Goal: Check status: Check status

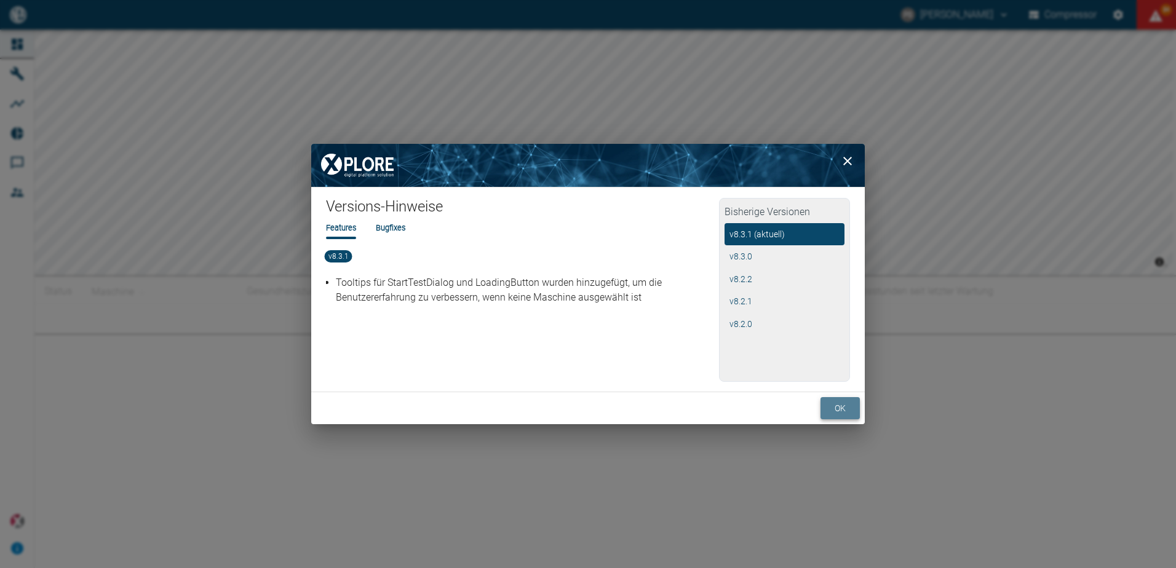
click at [840, 401] on button "ok" at bounding box center [839, 408] width 39 height 23
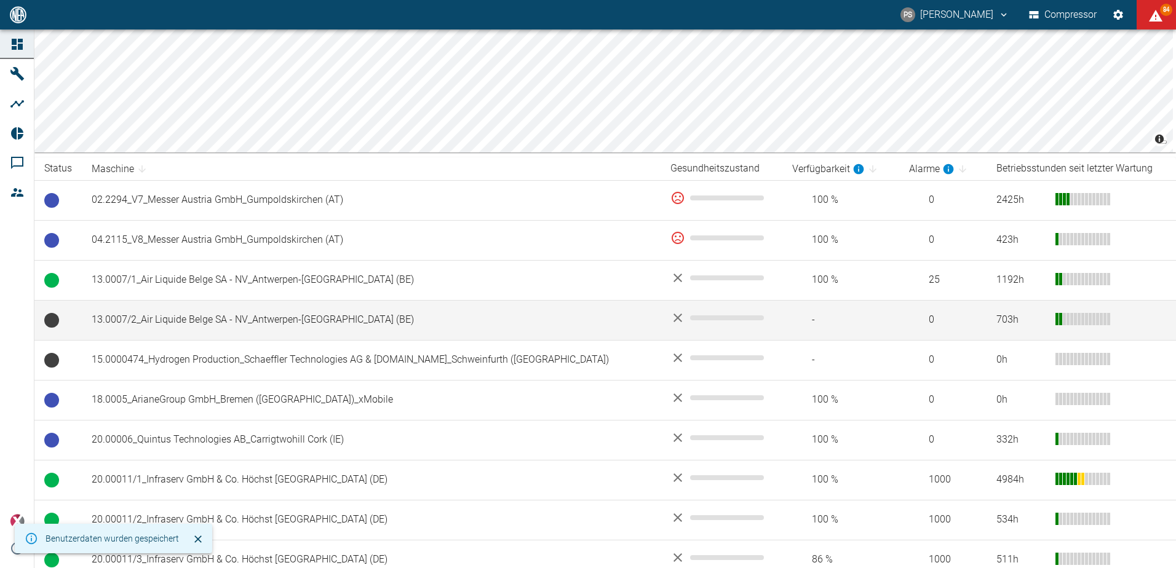
scroll to position [185, 0]
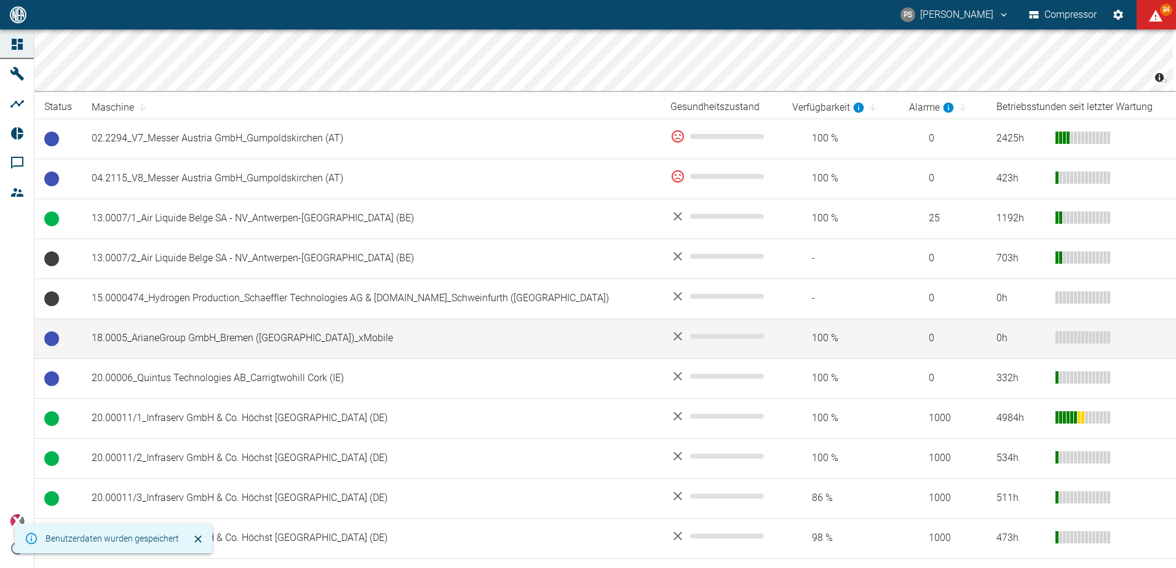
click at [231, 342] on td "18.0005_ArianeGroup GmbH_Bremen ([GEOGRAPHIC_DATA])_xMobile" at bounding box center [371, 339] width 579 height 40
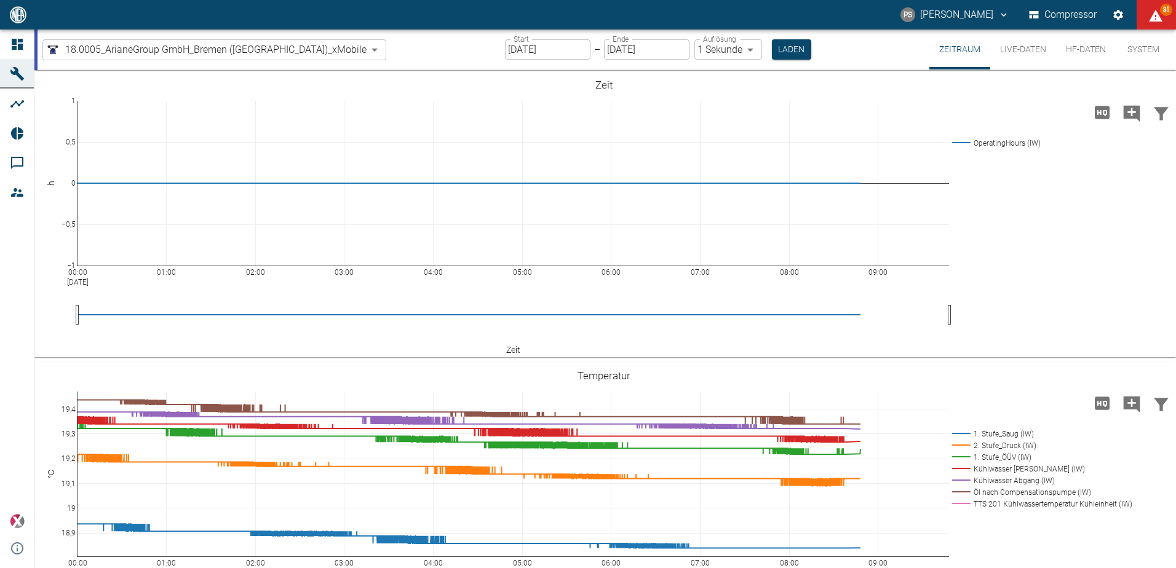
click at [524, 47] on input "[DATE]" at bounding box center [547, 49] width 85 height 20
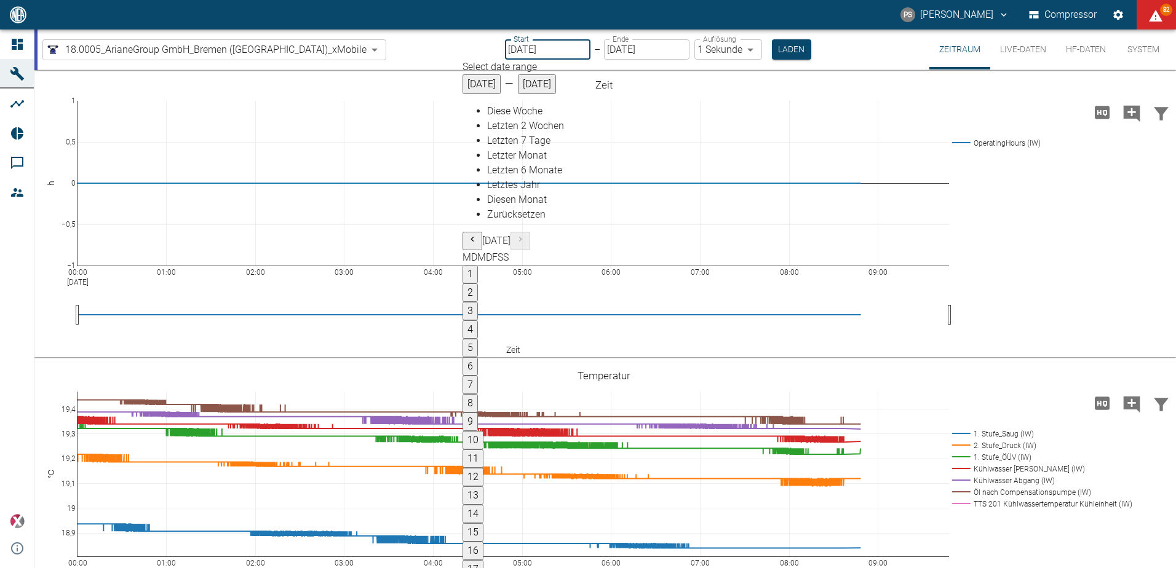
type input "[DATE]"
type input "2min"
type input "[DATE]"
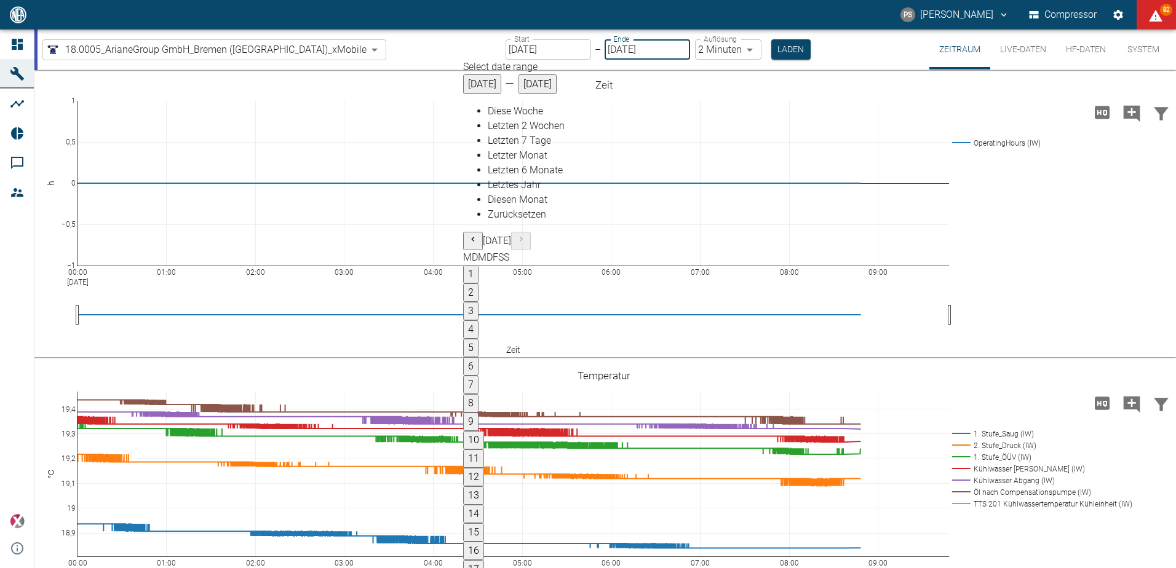
type input "1sec"
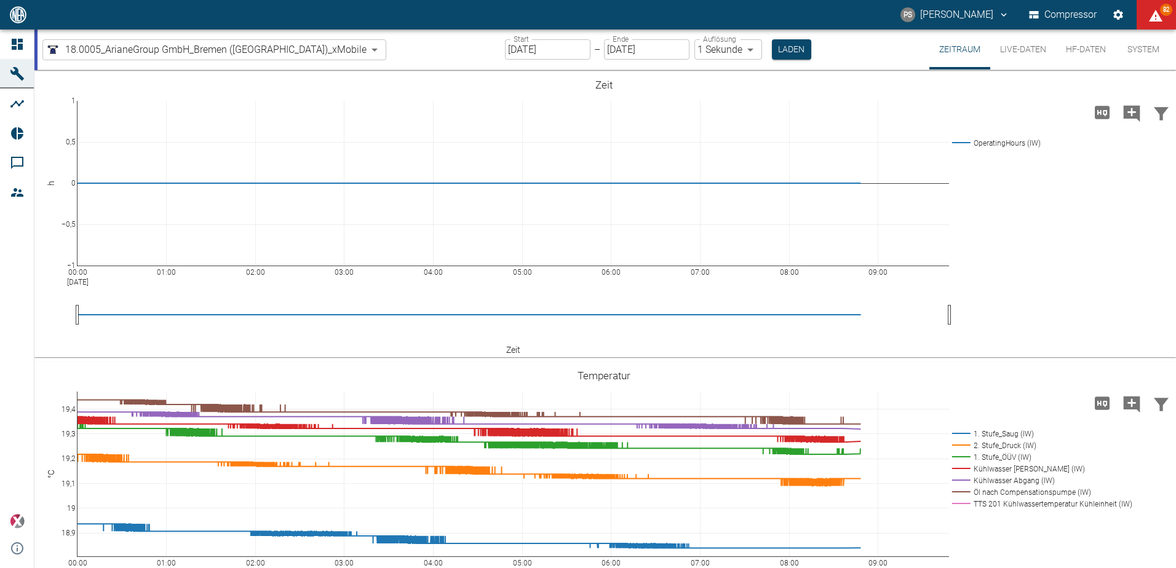
click at [705, 52] on body "PS [PERSON_NAME] Compressor 82 Dashboard Maschinen Analysen Reports Kommentare …" at bounding box center [588, 284] width 1176 height 568
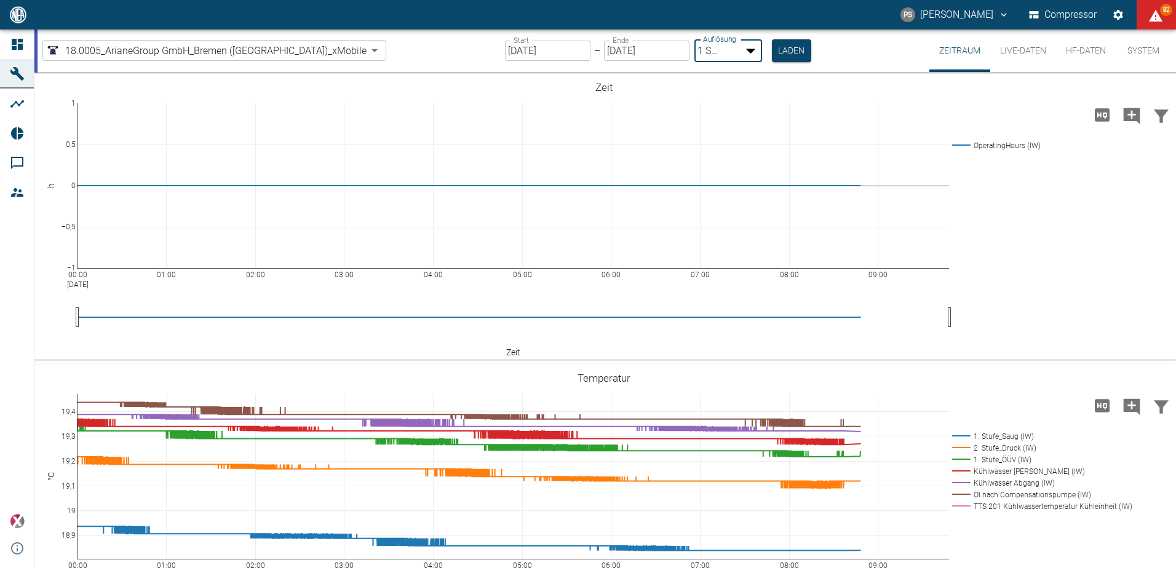
click at [707, 568] on div at bounding box center [588, 578] width 1176 height 0
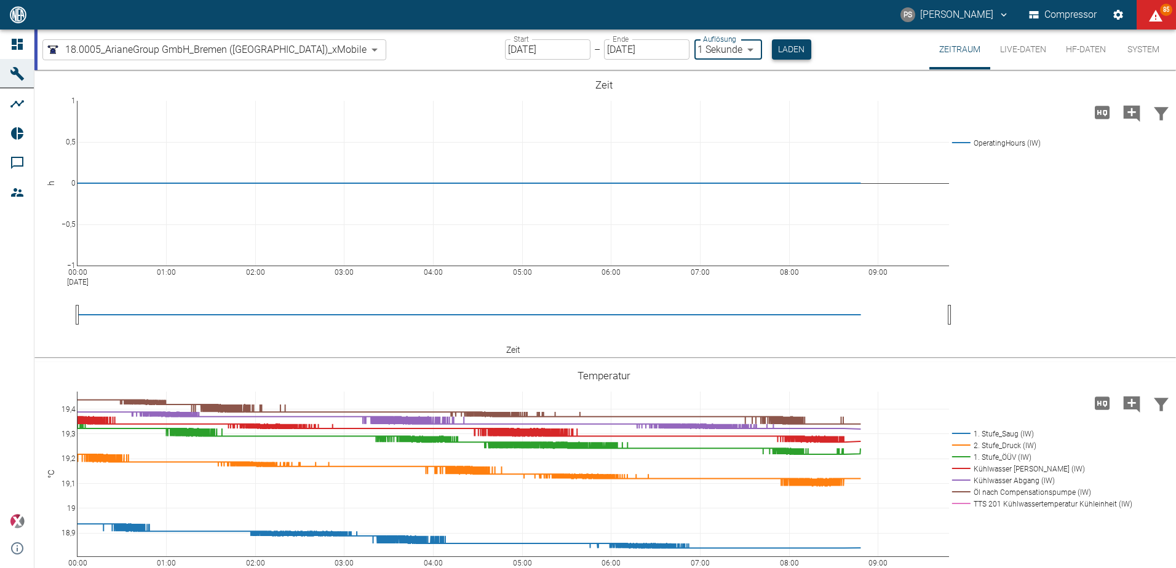
click at [772, 49] on button "Laden" at bounding box center [791, 49] width 39 height 20
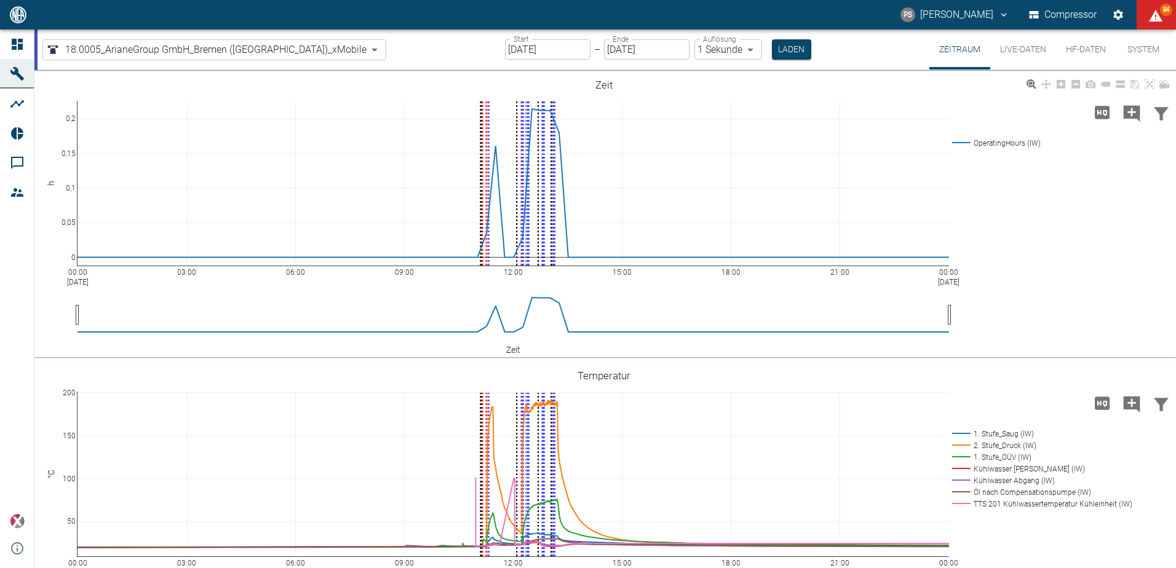
click at [1078, 52] on button "HF-Daten" at bounding box center [1086, 50] width 60 height 40
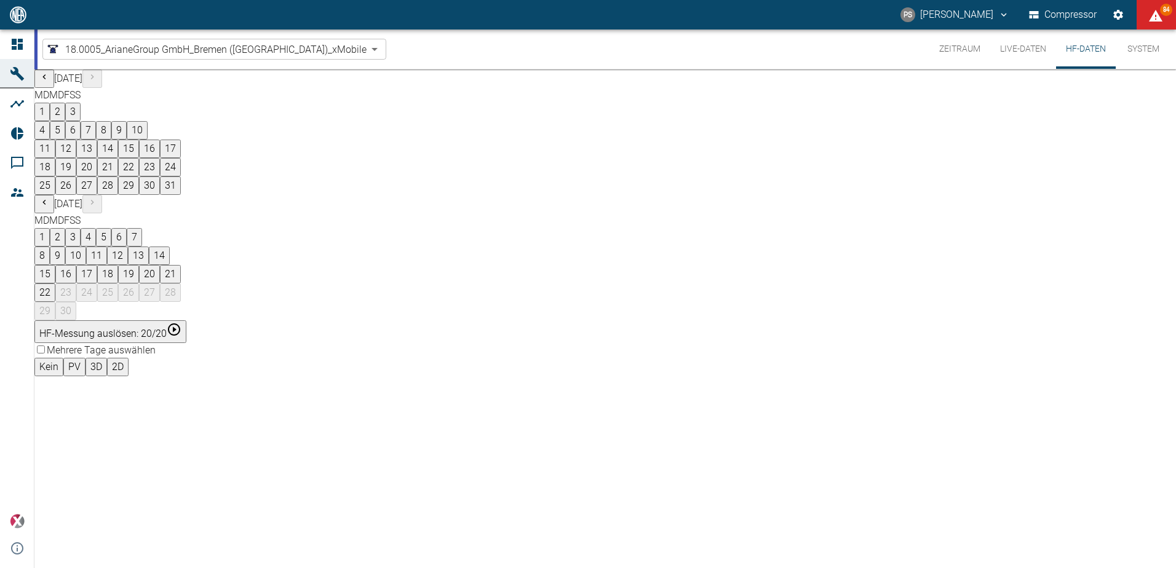
click at [96, 228] on button "4" at bounding box center [88, 237] width 15 height 18
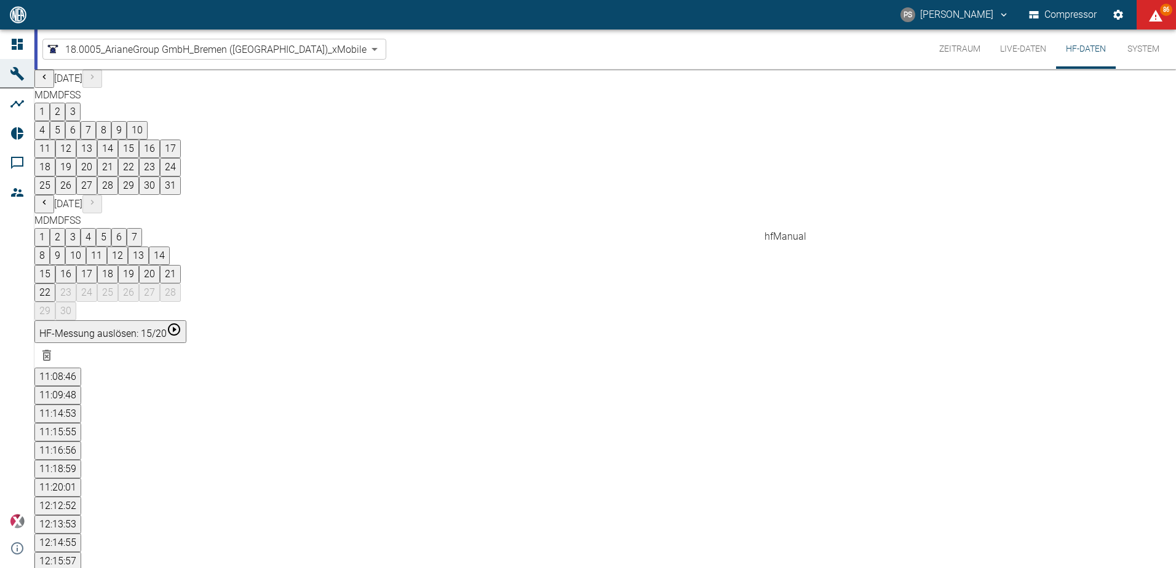
click at [81, 552] on button "12:15:57" at bounding box center [57, 561] width 47 height 18
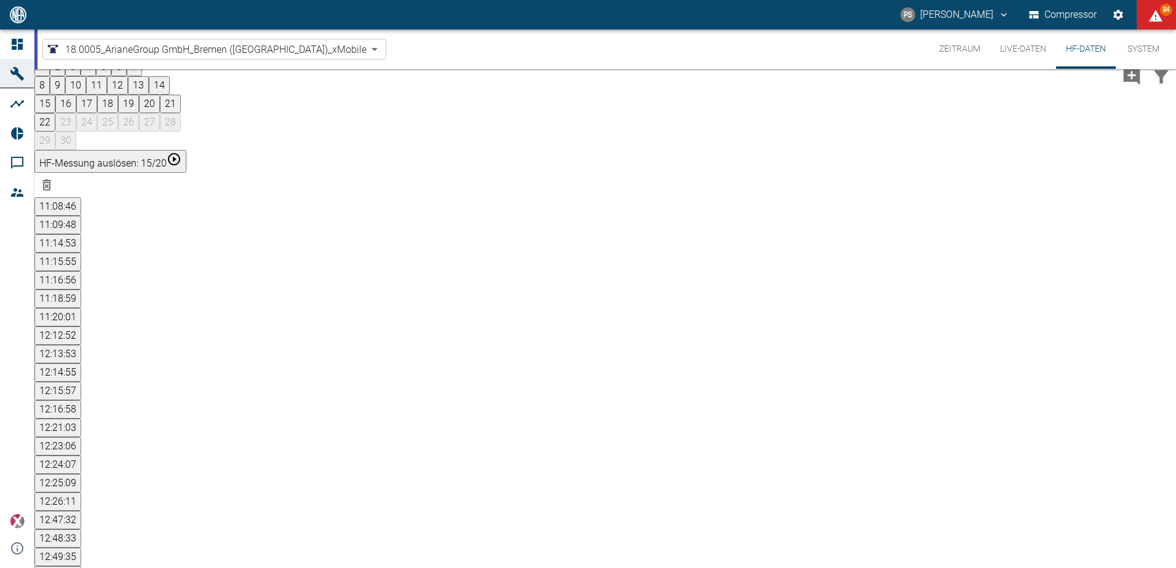
scroll to position [176, 0]
drag, startPoint x: 504, startPoint y: 292, endPoint x: 541, endPoint y: 296, distance: 37.2
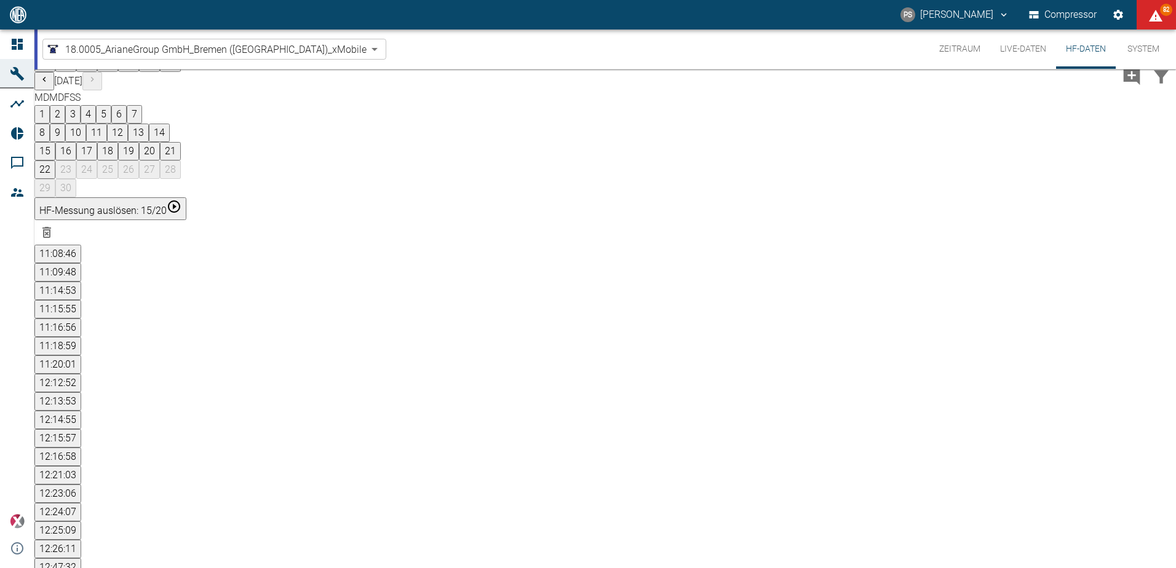
scroll to position [62, 0]
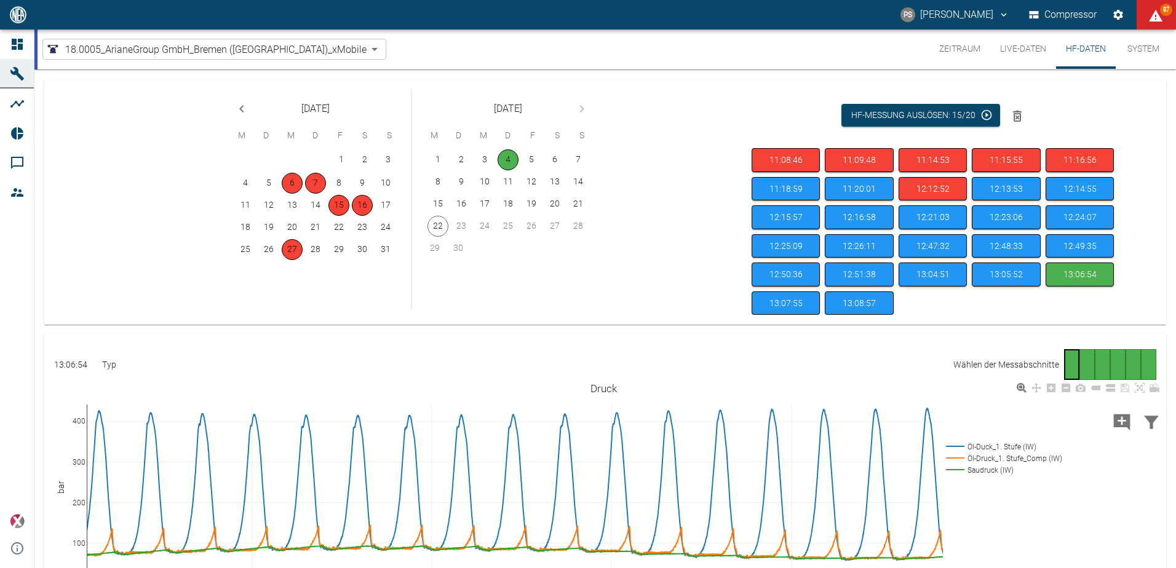
scroll to position [114, 0]
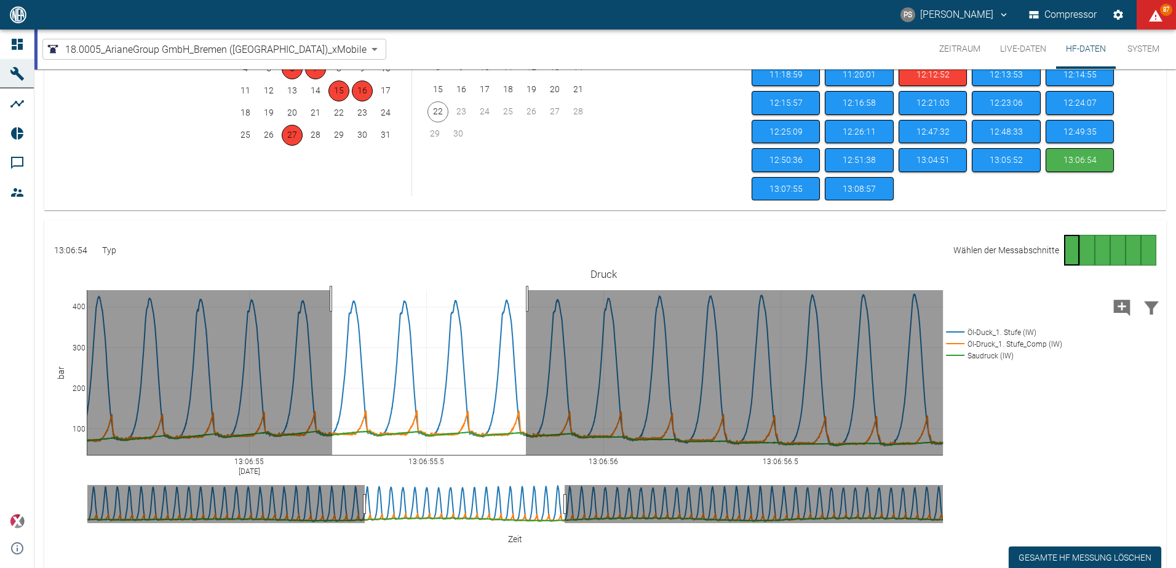
drag, startPoint x: 332, startPoint y: 299, endPoint x: 526, endPoint y: 294, distance: 193.8
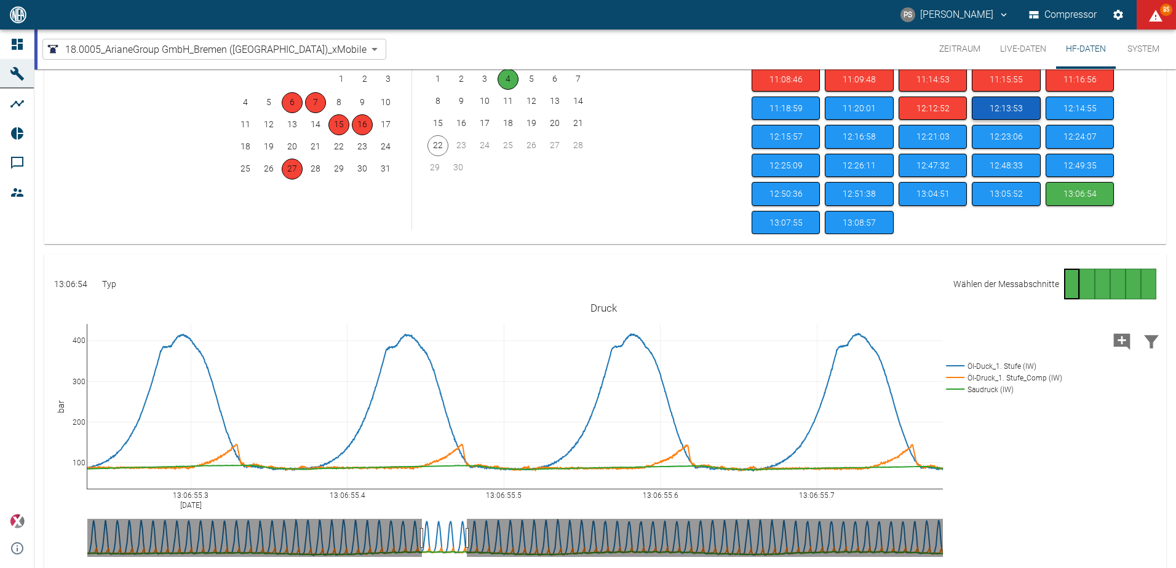
scroll to position [53, 0]
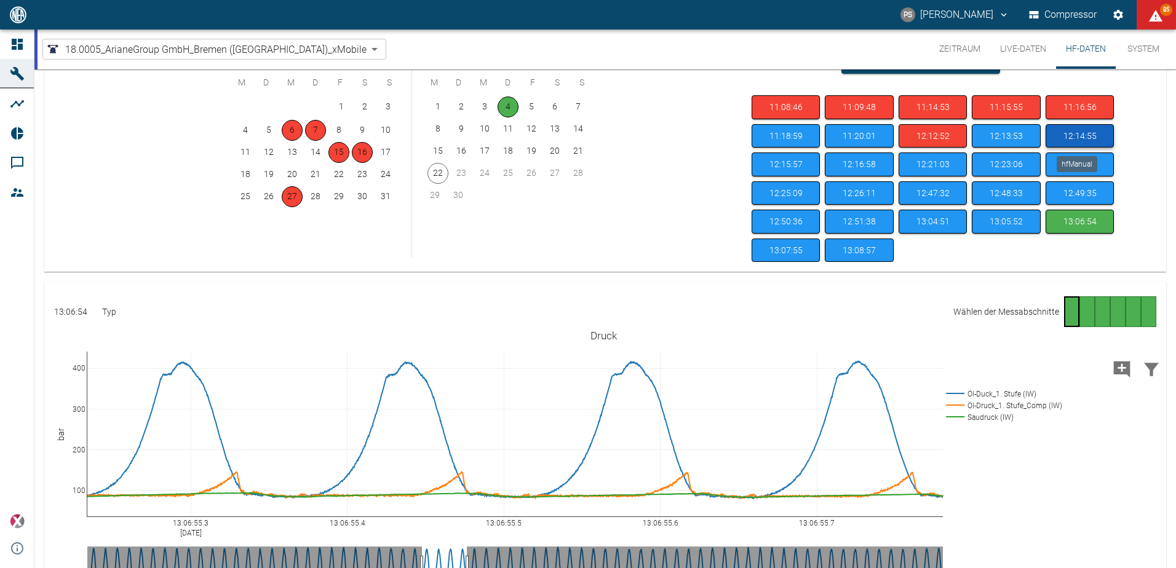
click at [1070, 135] on button "12:14:55" at bounding box center [1080, 136] width 68 height 24
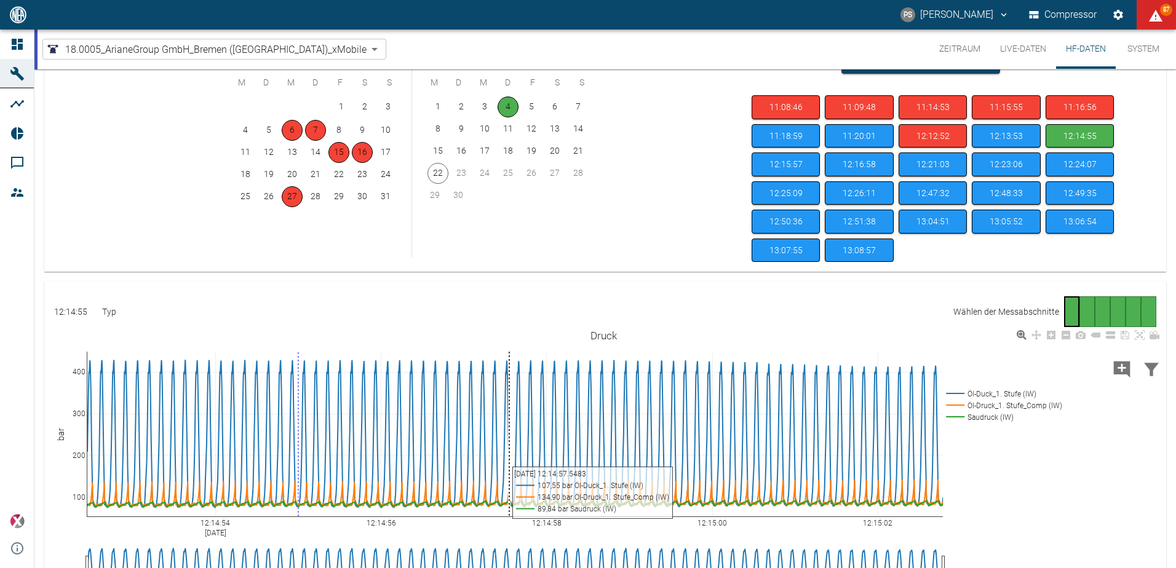
drag, startPoint x: 394, startPoint y: 351, endPoint x: 509, endPoint y: 363, distance: 116.3
click at [509, 363] on div "12:14:54 Sep 4, 2025 12:14:56 12:14:58 12:15:00 12:15:02 100 200 300 400 Öl-Duc…" at bounding box center [603, 465] width 1119 height 277
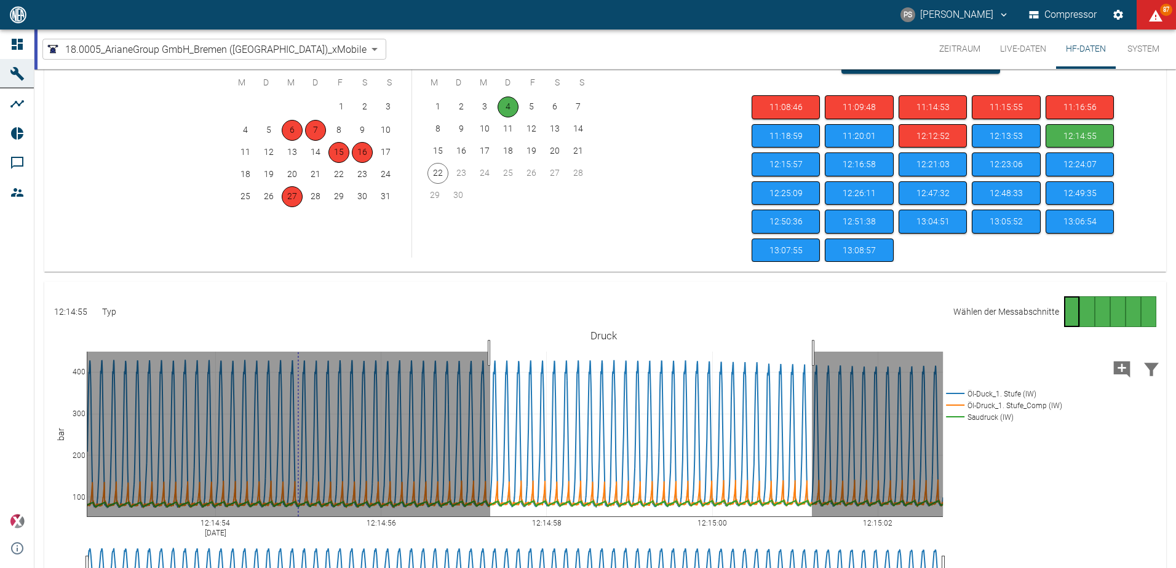
drag, startPoint x: 490, startPoint y: 353, endPoint x: 852, endPoint y: 364, distance: 361.8
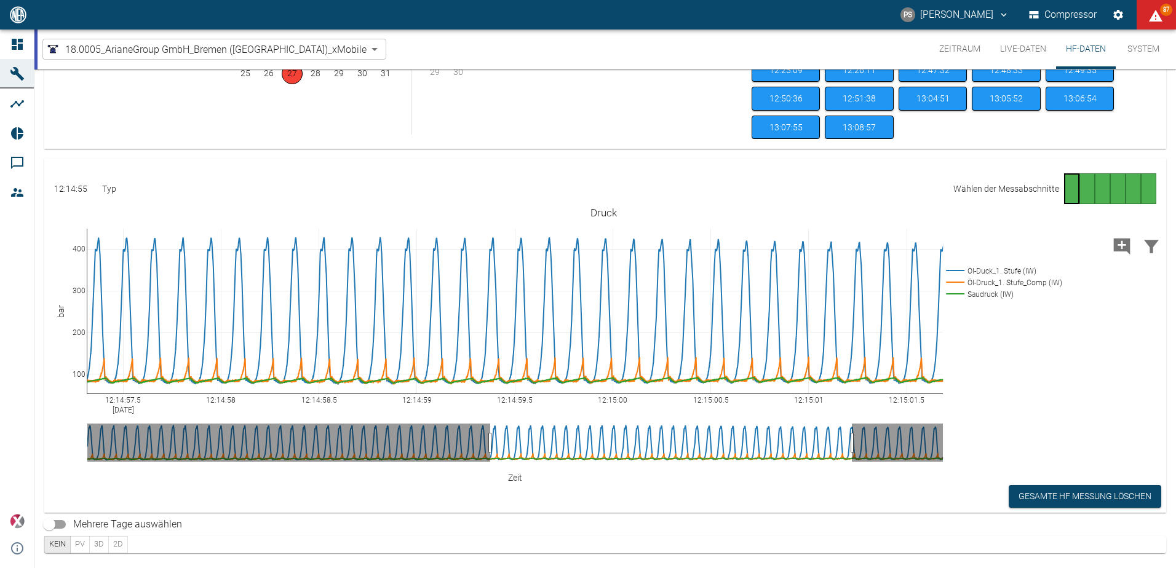
scroll to position [114, 0]
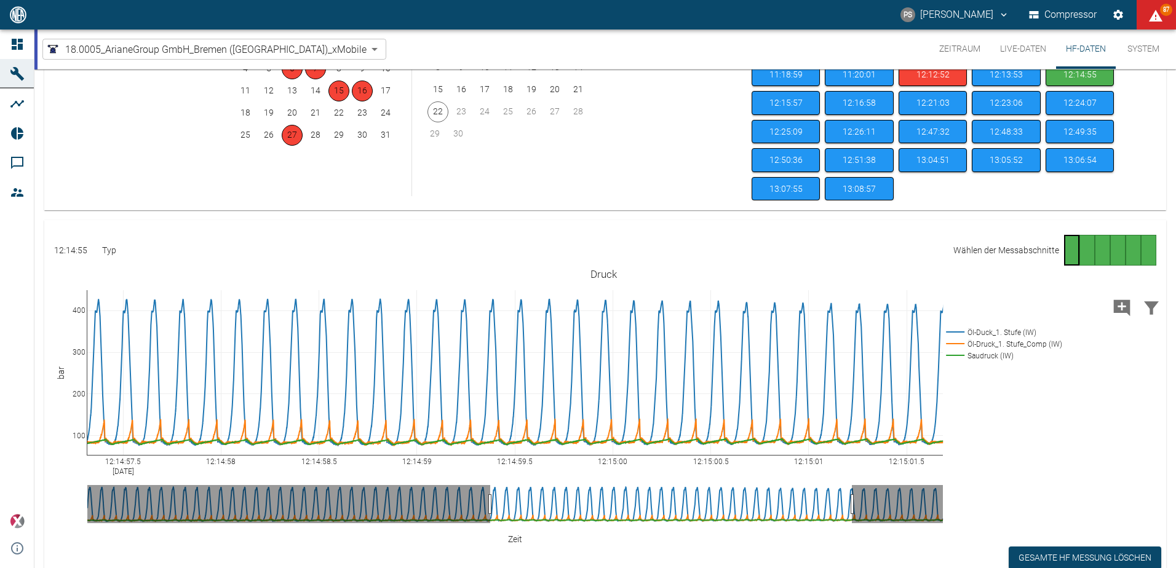
click at [1014, 62] on button "Live-Daten" at bounding box center [1023, 49] width 66 height 39
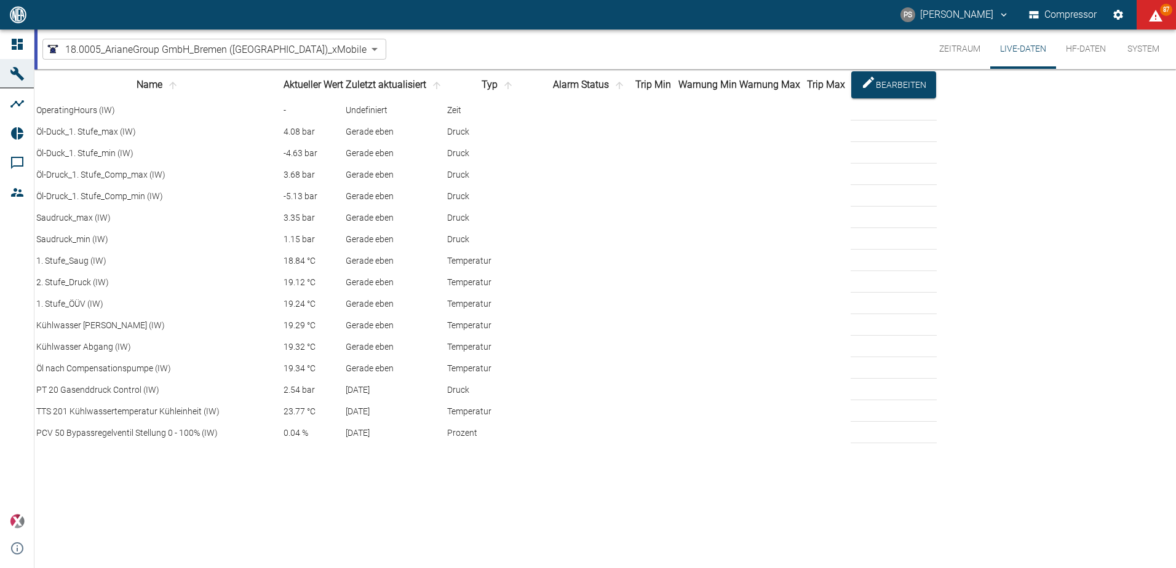
click at [1057, 58] on button "HF-Daten" at bounding box center [1086, 49] width 60 height 39
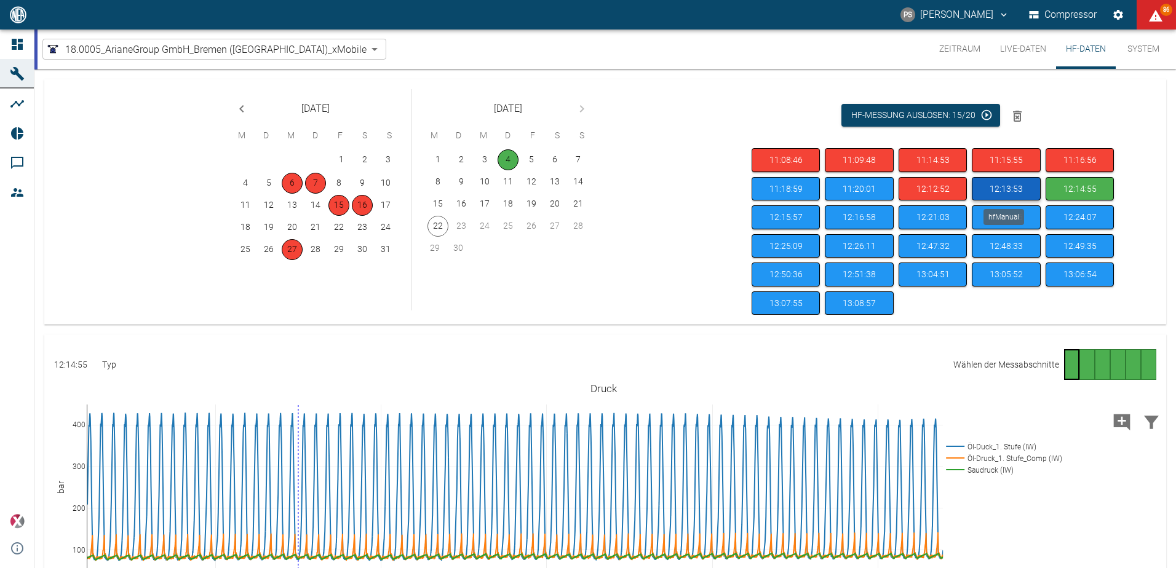
click at [1001, 193] on button "12:13:53" at bounding box center [1006, 189] width 68 height 24
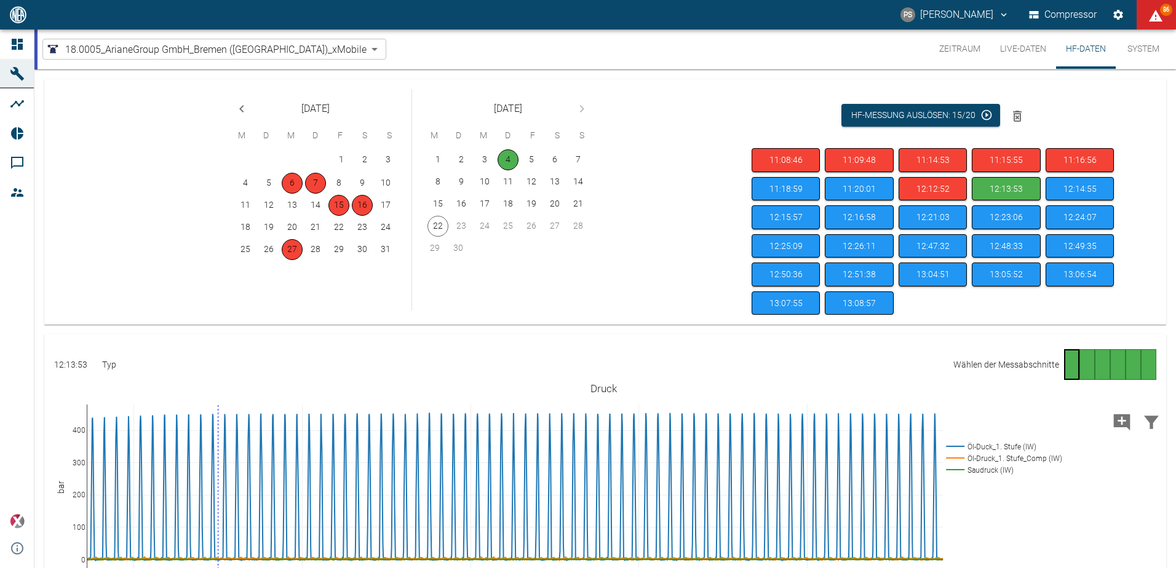
scroll to position [62, 0]
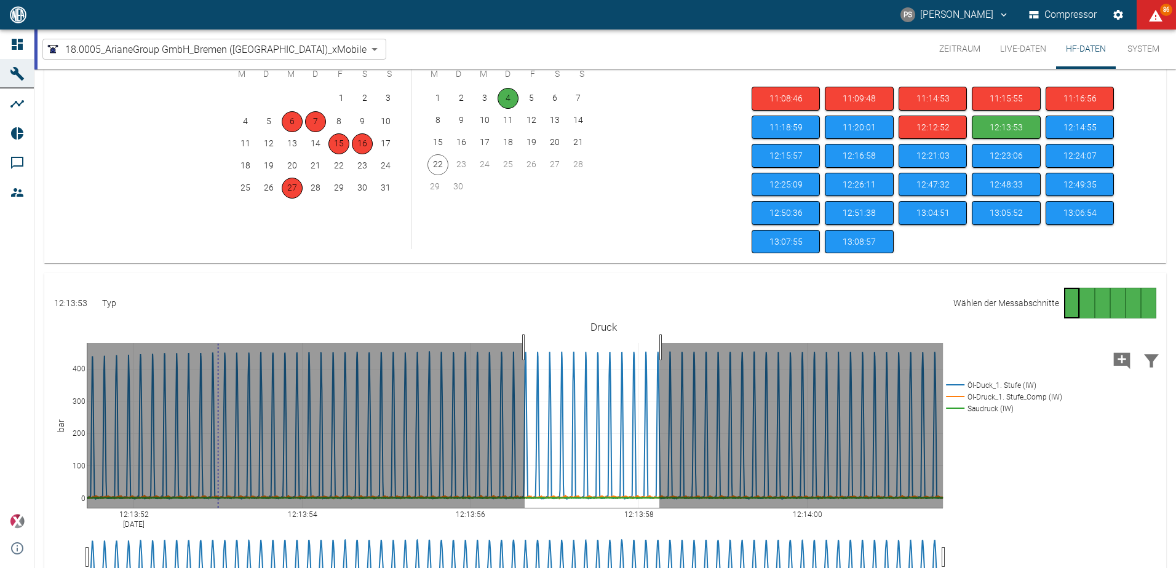
drag, startPoint x: 525, startPoint y: 347, endPoint x: 668, endPoint y: 346, distance: 143.3
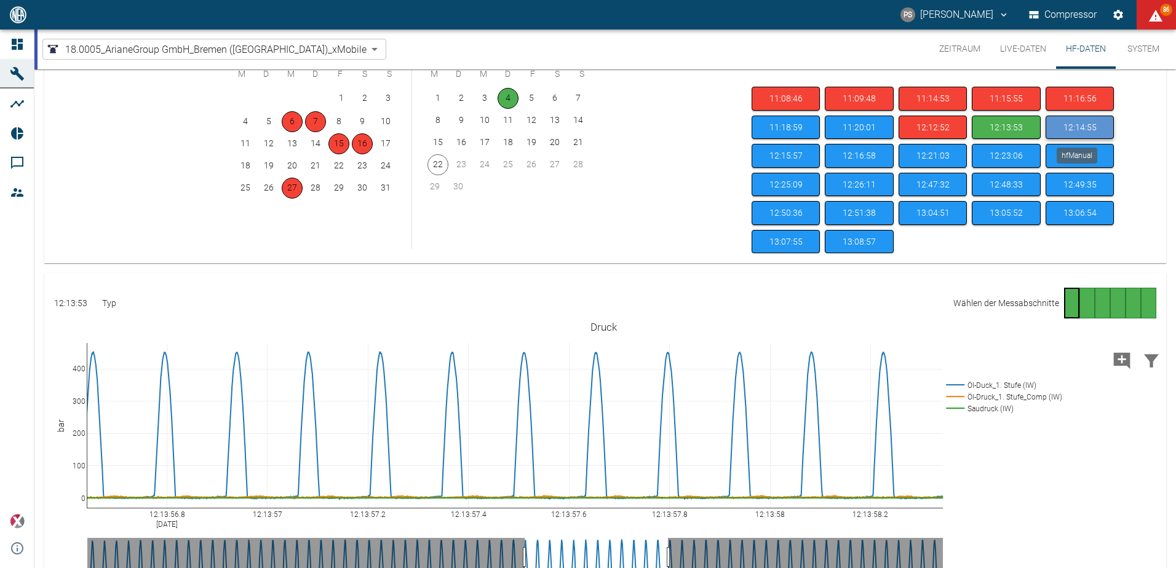
click at [1084, 124] on button "12:14:55" at bounding box center [1080, 128] width 68 height 24
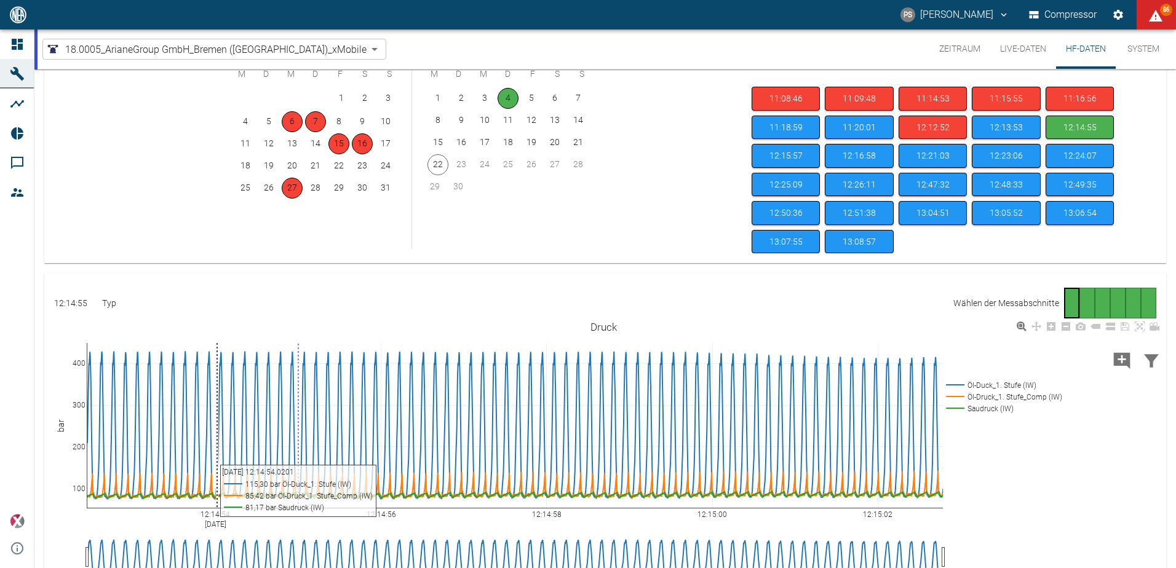
scroll to position [123, 0]
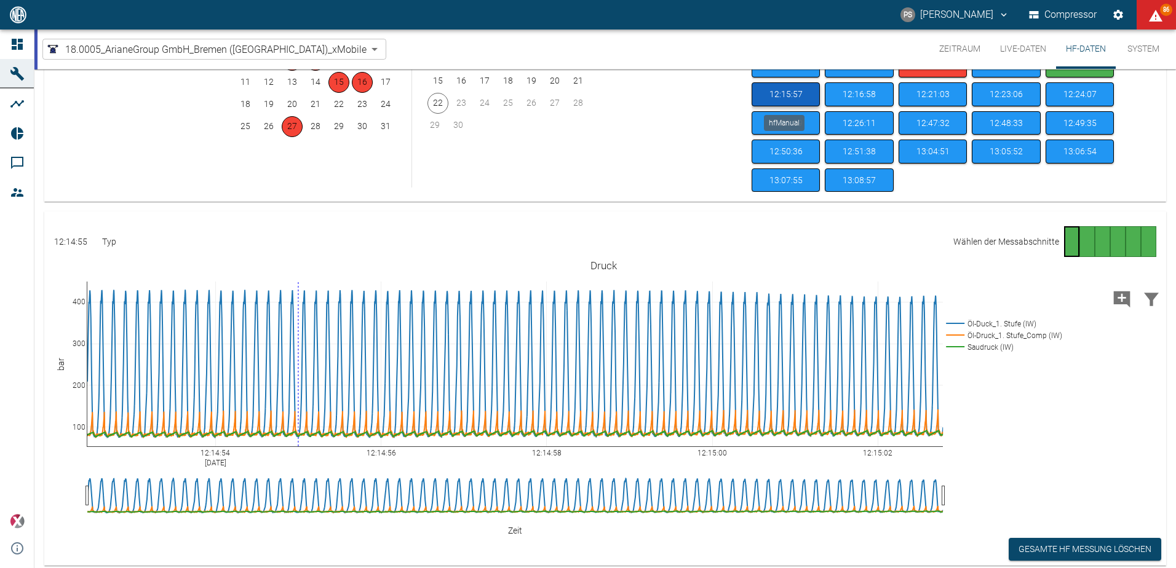
click at [790, 89] on button "12:15:57" at bounding box center [786, 94] width 68 height 24
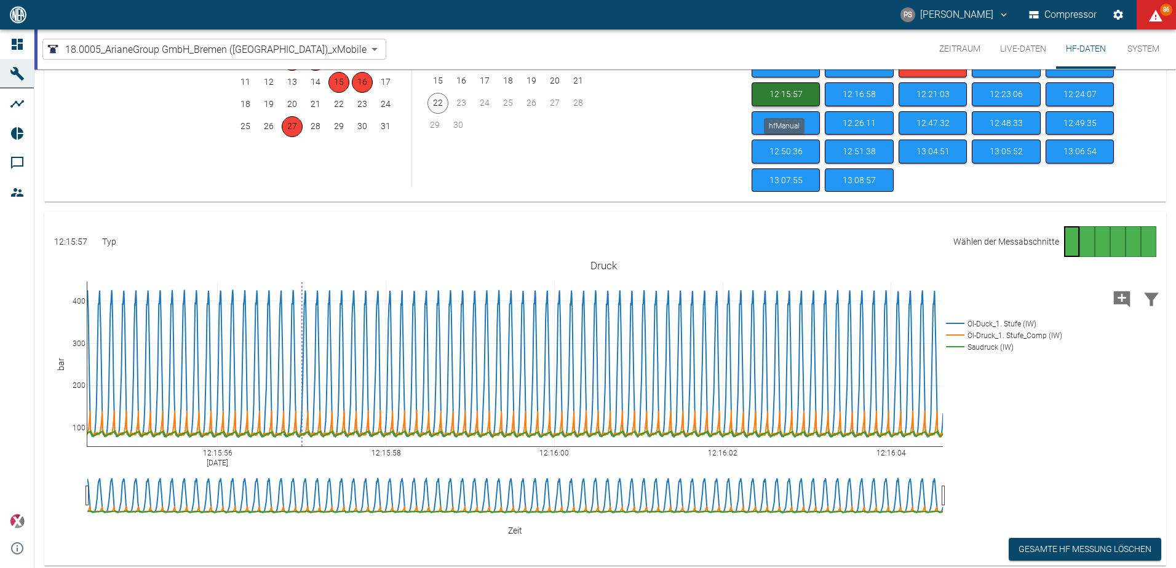
scroll to position [120, 0]
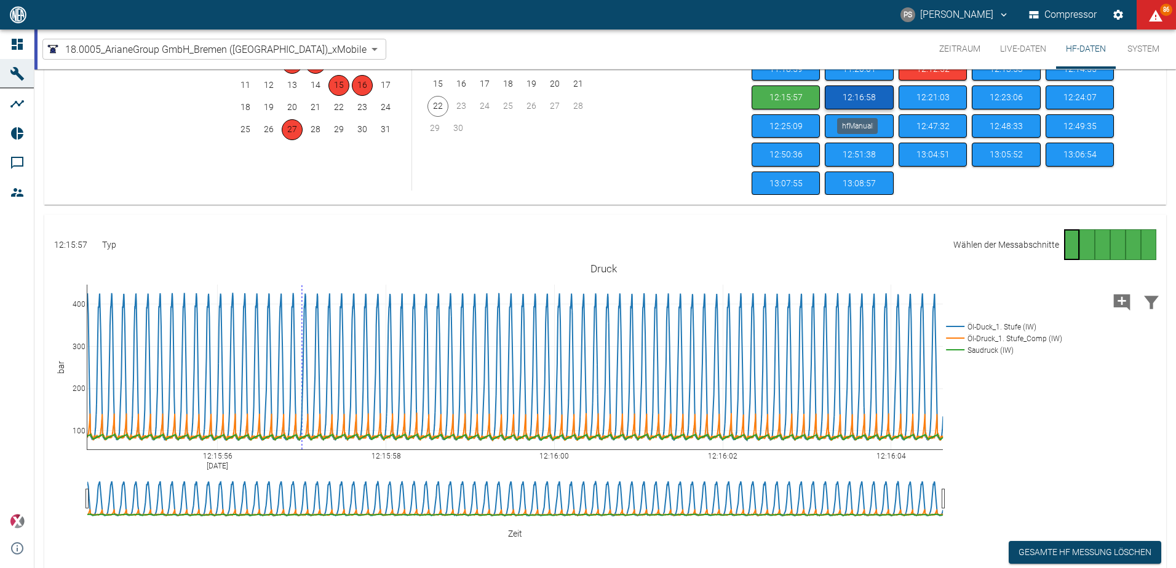
click at [859, 94] on button "12:16:58" at bounding box center [859, 97] width 68 height 24
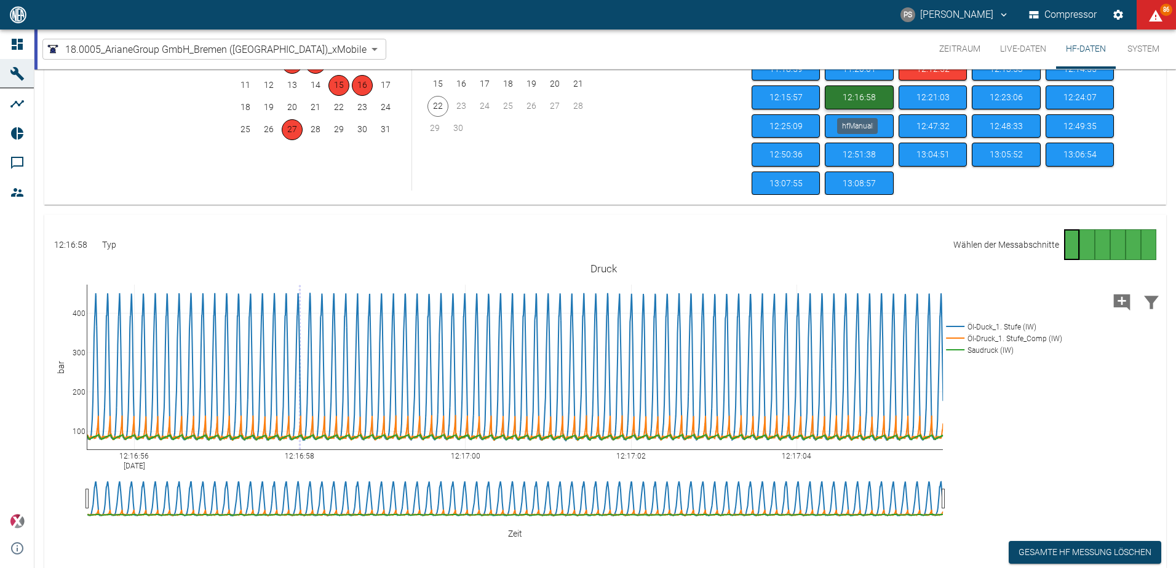
scroll to position [120, 0]
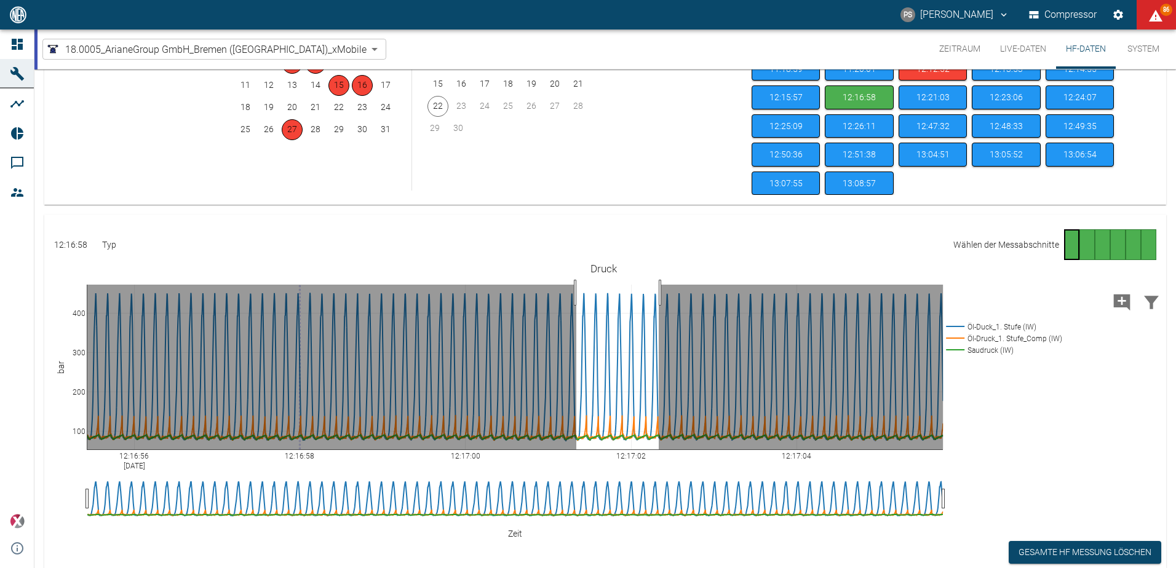
drag, startPoint x: 576, startPoint y: 293, endPoint x: 659, endPoint y: 300, distance: 82.7
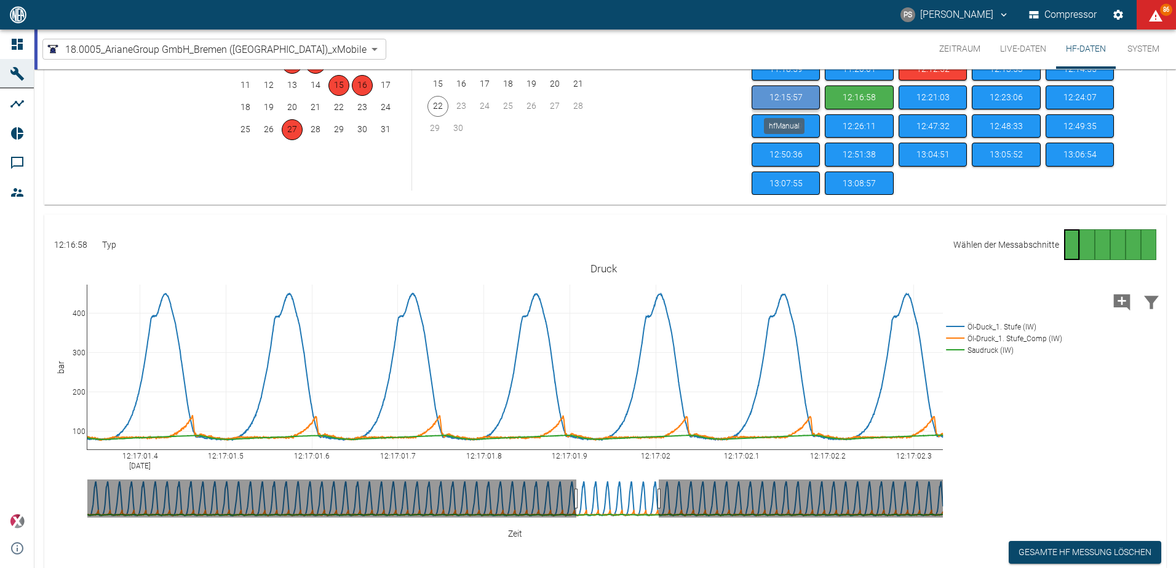
click at [803, 92] on button "12:15:57" at bounding box center [786, 97] width 68 height 24
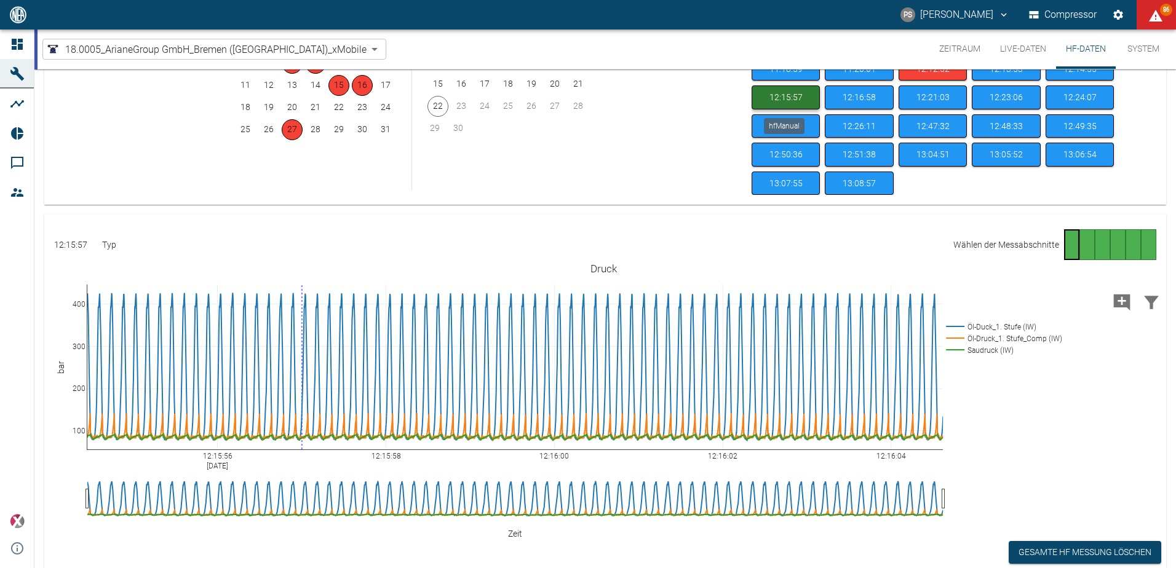
scroll to position [120, 0]
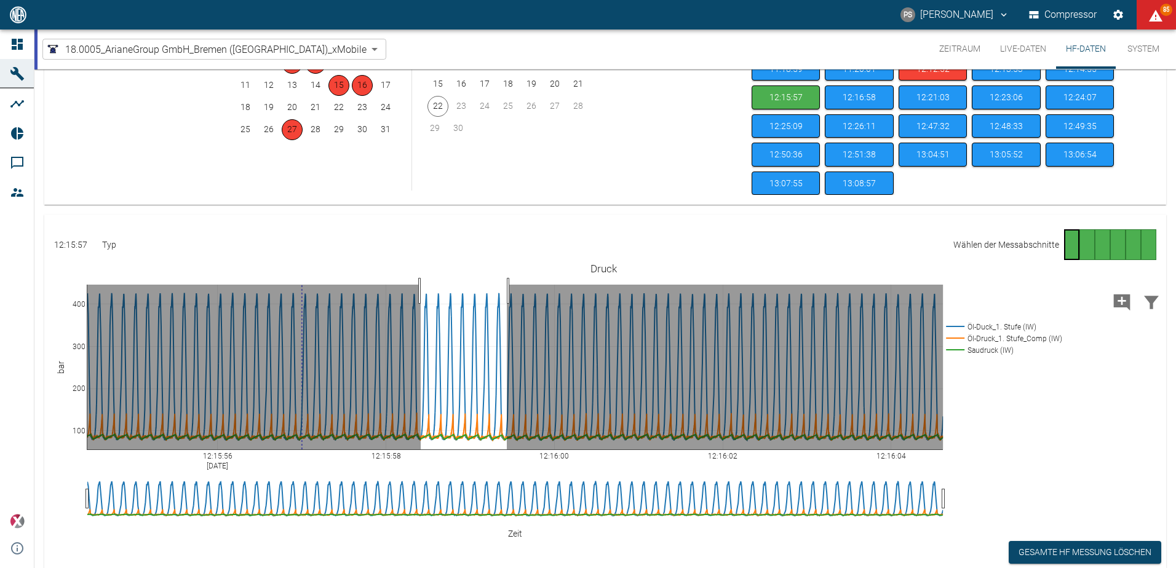
drag, startPoint x: 421, startPoint y: 291, endPoint x: 507, endPoint y: 291, distance: 86.1
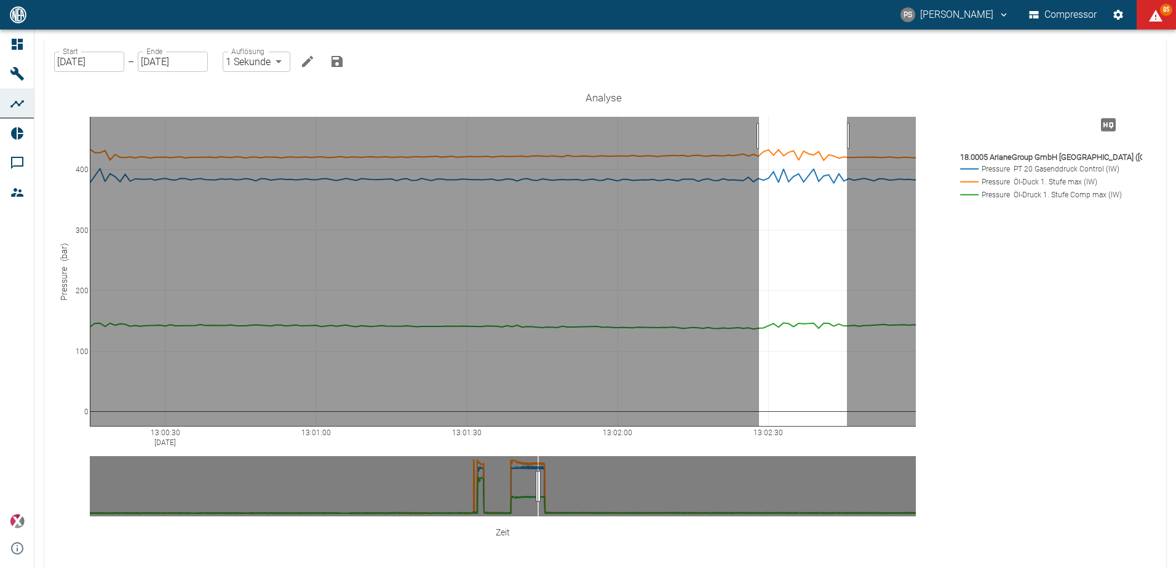
drag, startPoint x: 847, startPoint y: 136, endPoint x: 759, endPoint y: 146, distance: 88.5
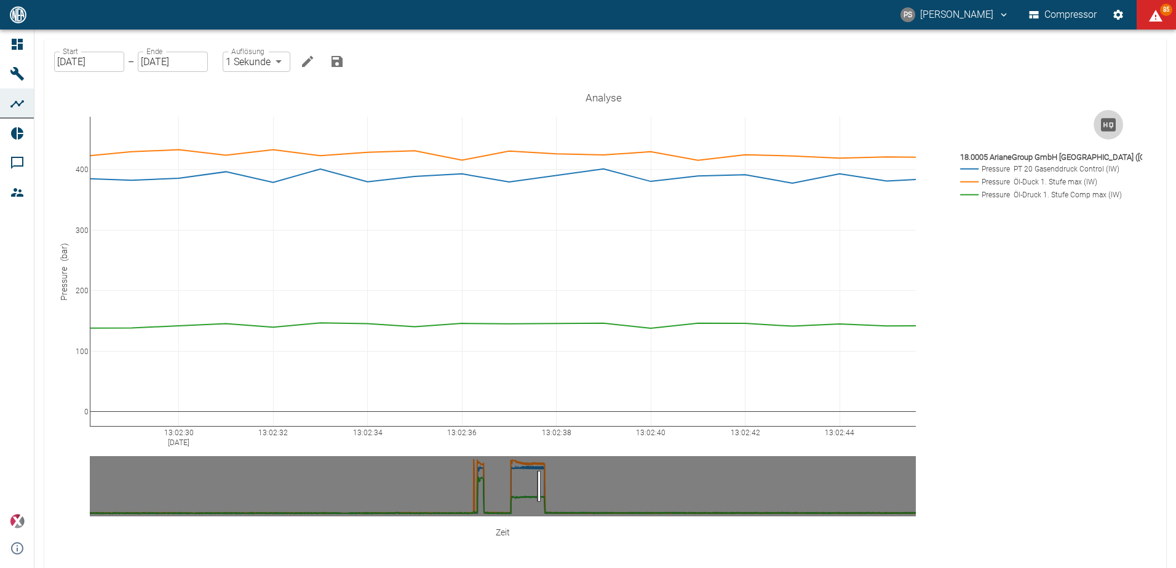
click at [1105, 125] on icon "Hohe Auflösung" at bounding box center [1108, 125] width 20 height 20
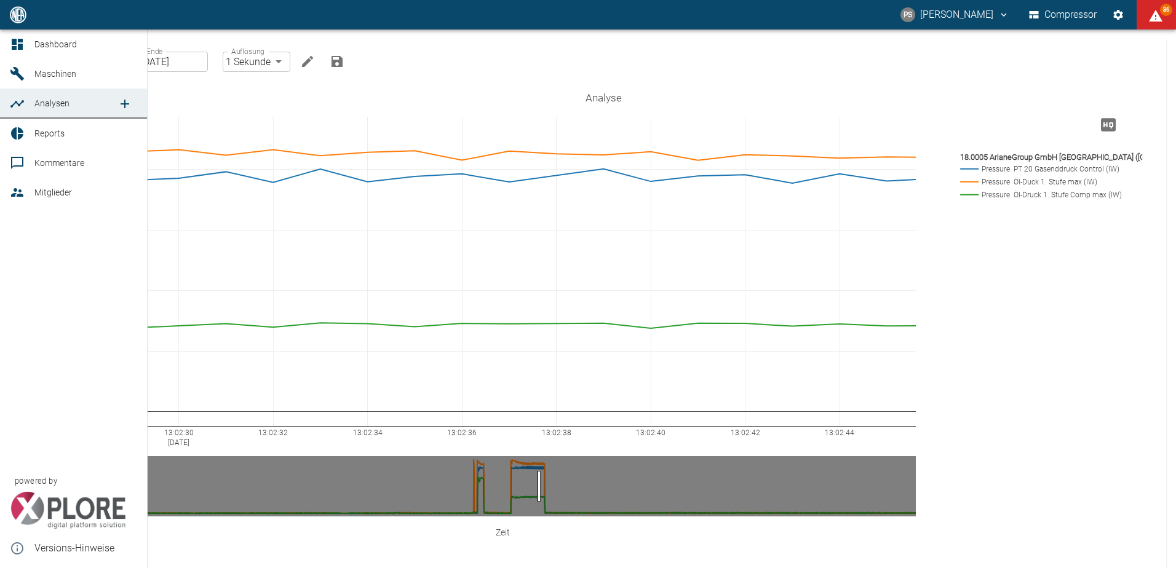
click at [10, 72] on icon at bounding box center [17, 73] width 15 height 15
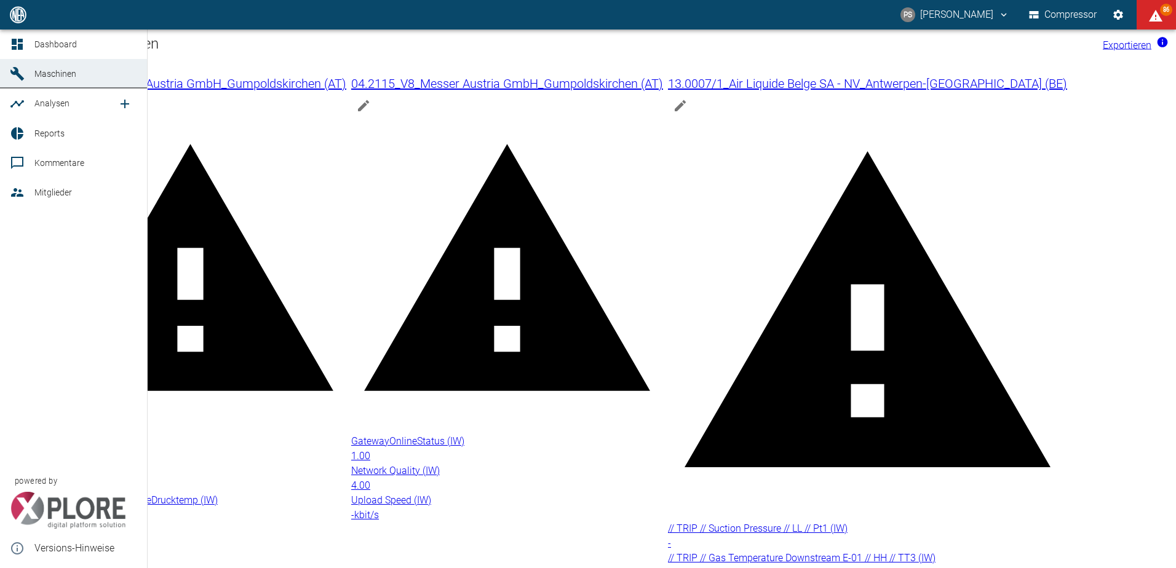
click at [25, 46] on div at bounding box center [19, 44] width 18 height 15
